Goal: Use online tool/utility: Utilize a website feature to perform a specific function

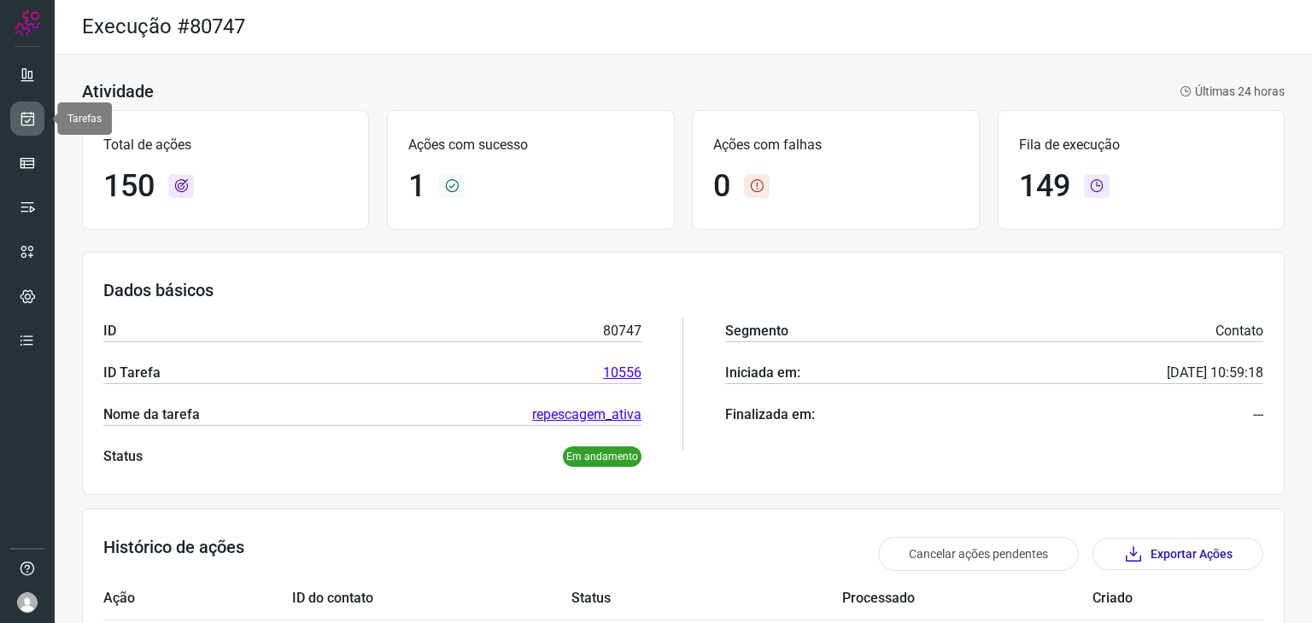
click at [41, 114] on link at bounding box center [27, 119] width 34 height 34
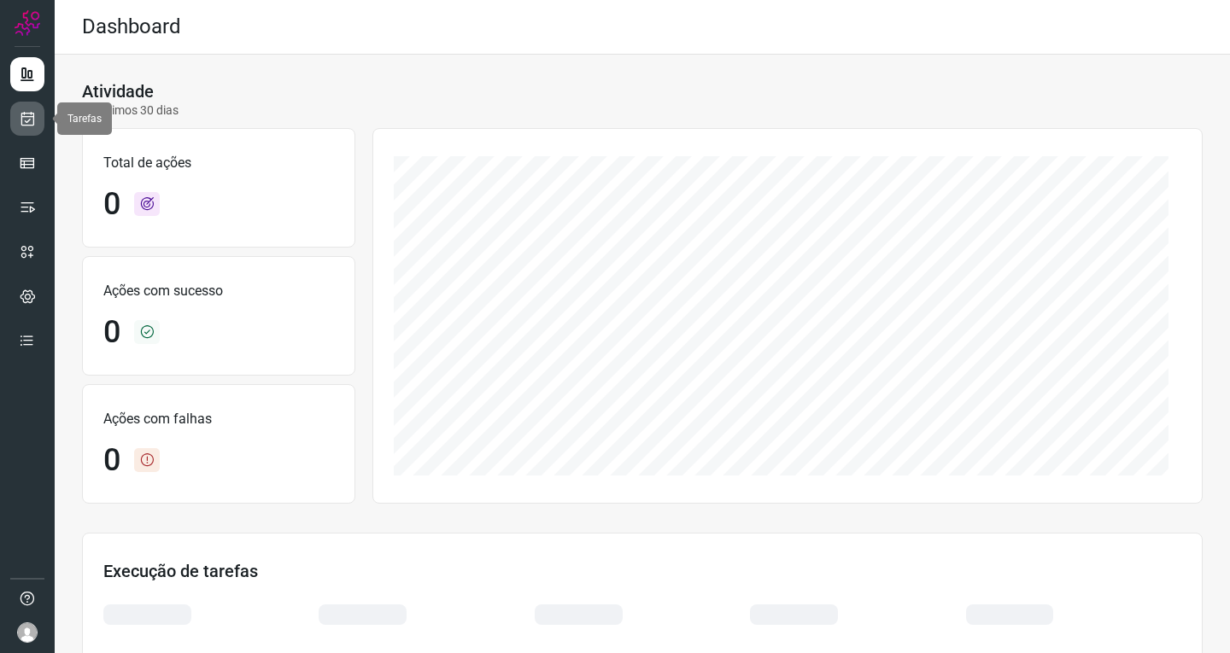
click at [26, 111] on icon at bounding box center [28, 118] width 18 height 17
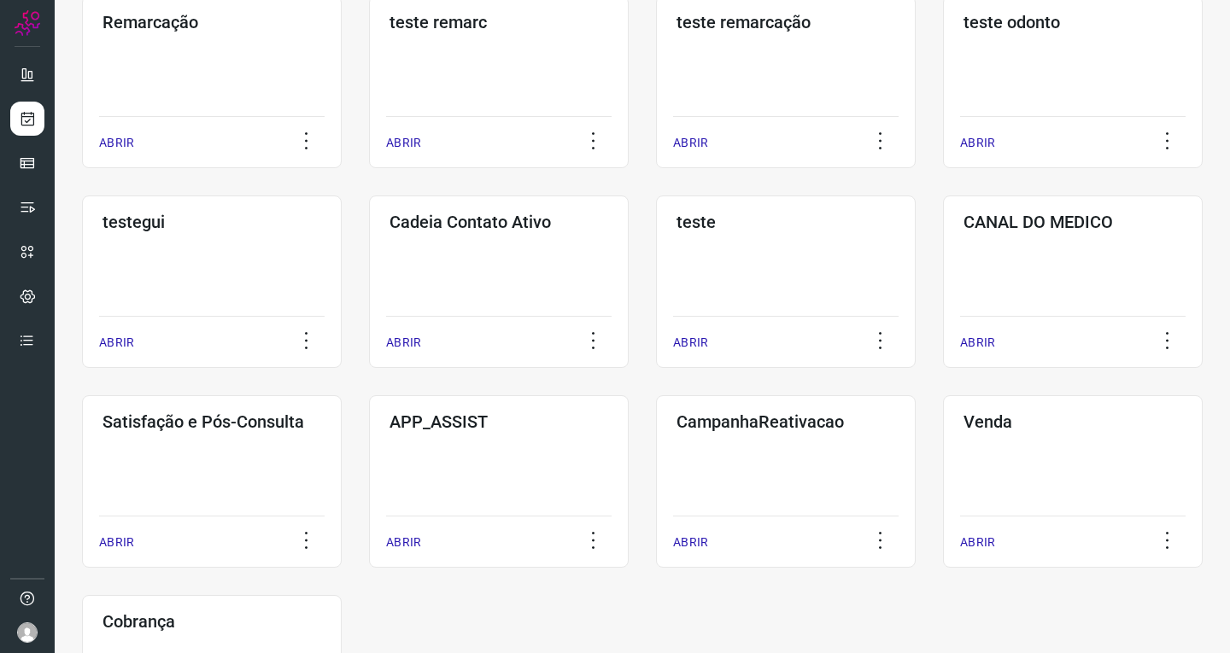
scroll to position [342, 0]
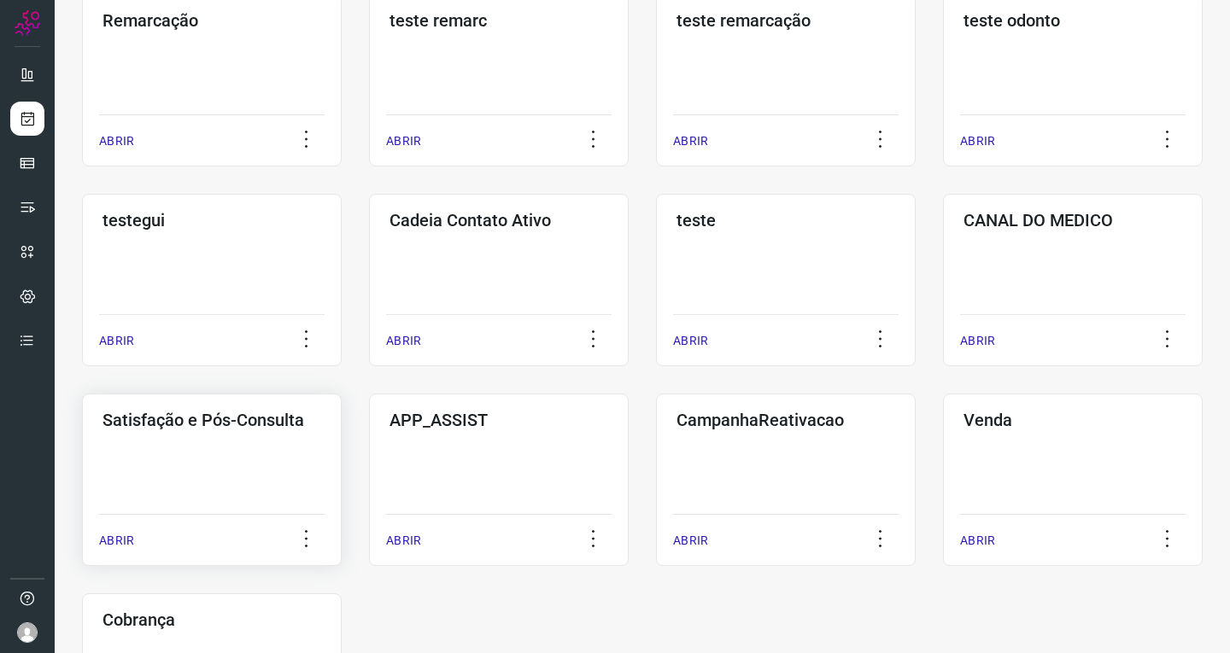
click at [369, 470] on div "Satisfação e Pós-Consulta ABRIR" at bounding box center [499, 480] width 260 height 173
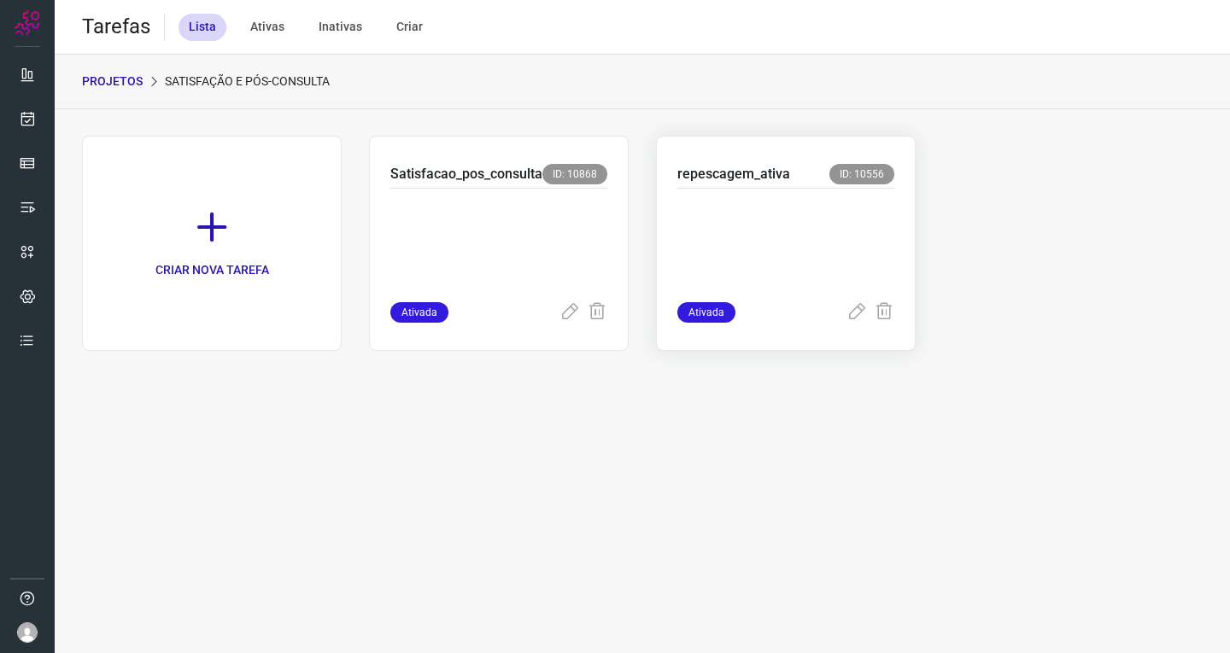
click at [758, 233] on p at bounding box center [785, 241] width 217 height 85
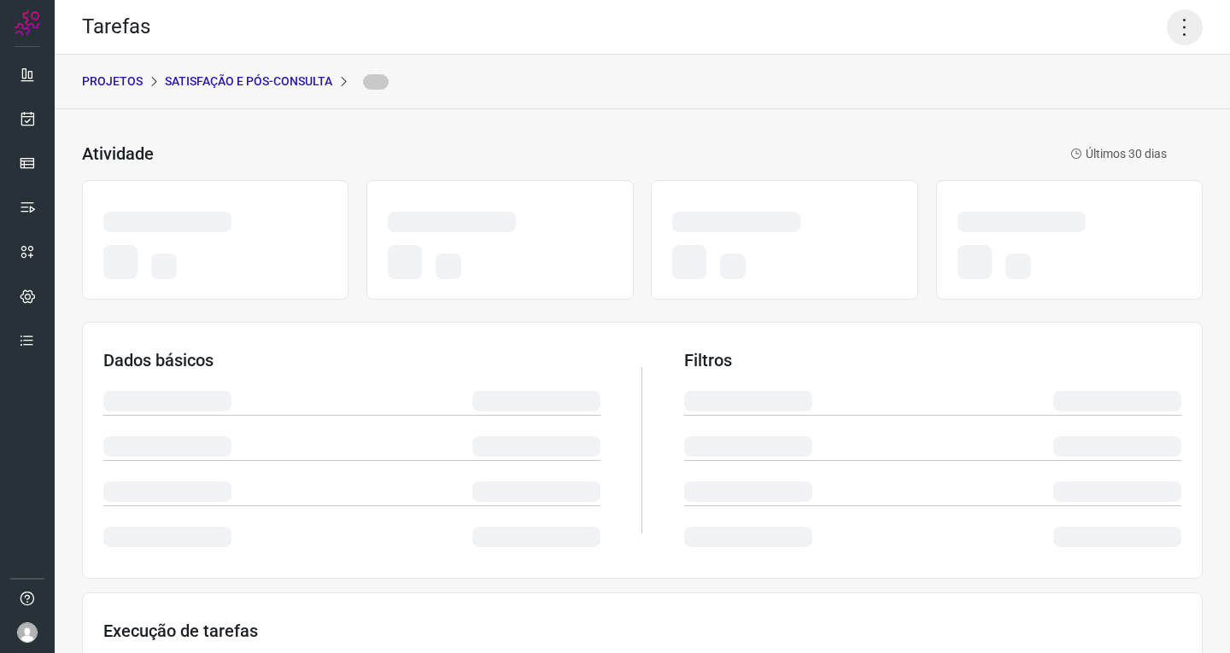
click at [1178, 29] on icon at bounding box center [1185, 27] width 36 height 36
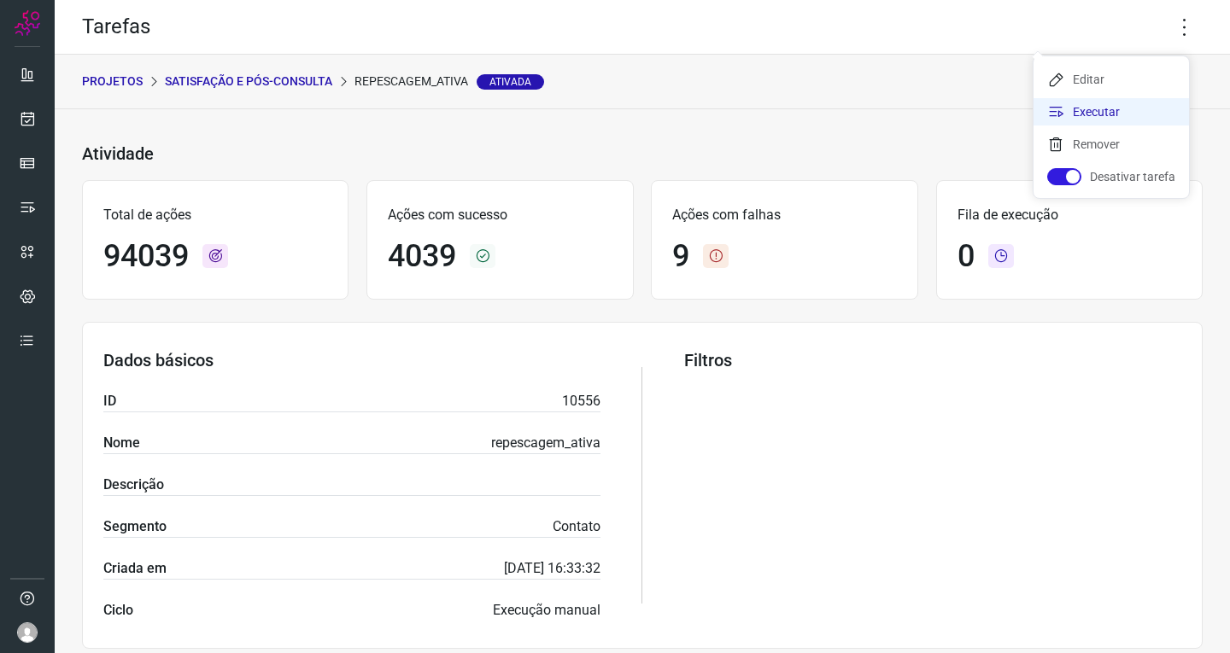
click at [1080, 117] on li "Executar" at bounding box center [1110, 111] width 155 height 27
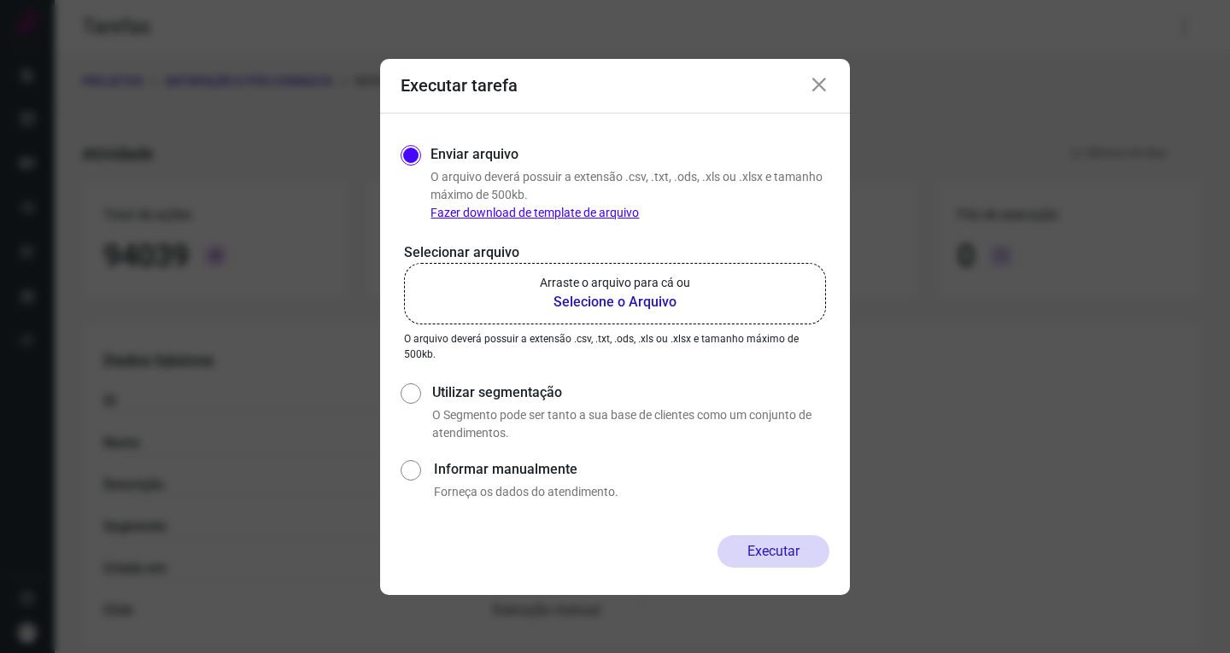
click at [651, 278] on p "Arraste o arquivo para cá ou" at bounding box center [615, 283] width 150 height 18
click at [0, 0] on input "Arraste o arquivo para cá ou Selecione o Arquivo" at bounding box center [0, 0] width 0 height 0
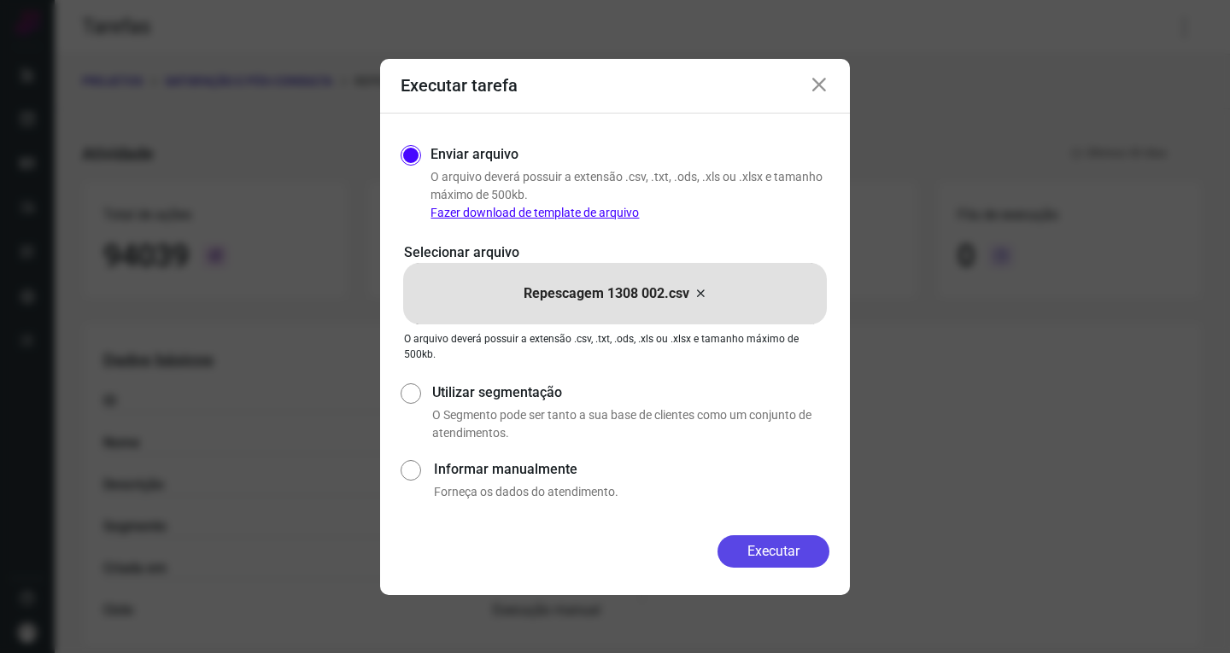
click at [769, 547] on button "Executar" at bounding box center [773, 552] width 112 height 32
